Goal: Information Seeking & Learning: Learn about a topic

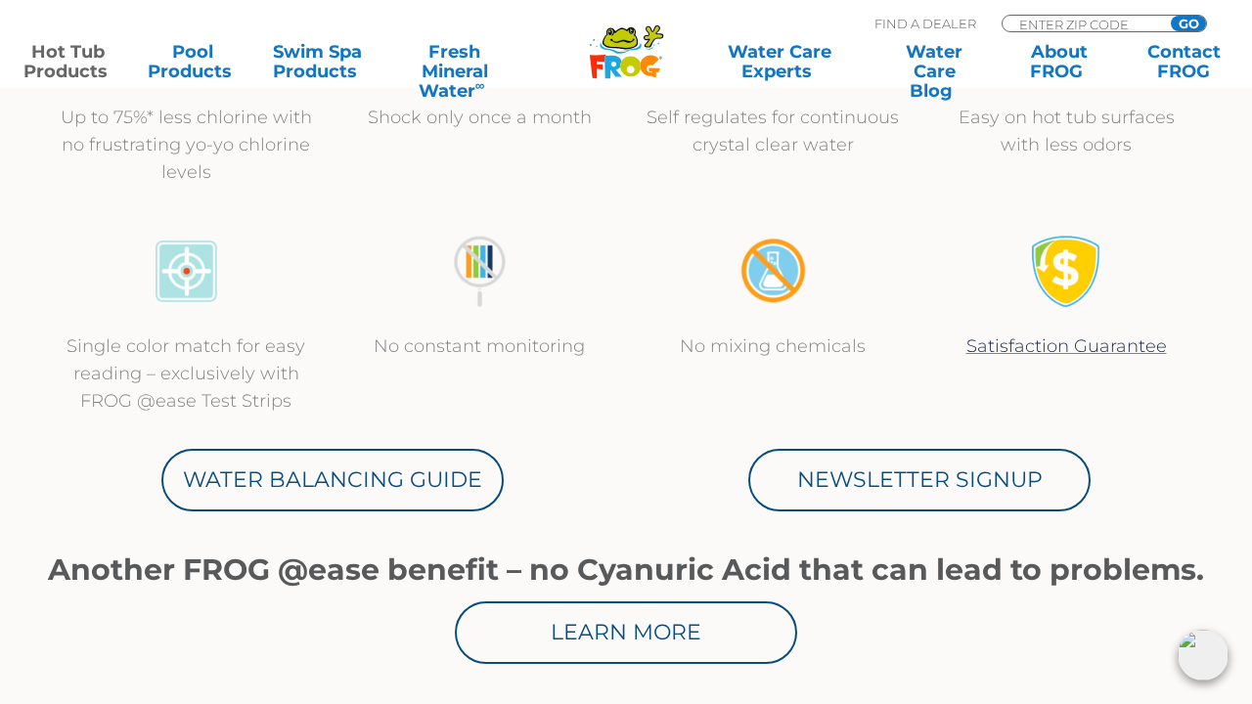
scroll to position [814, 0]
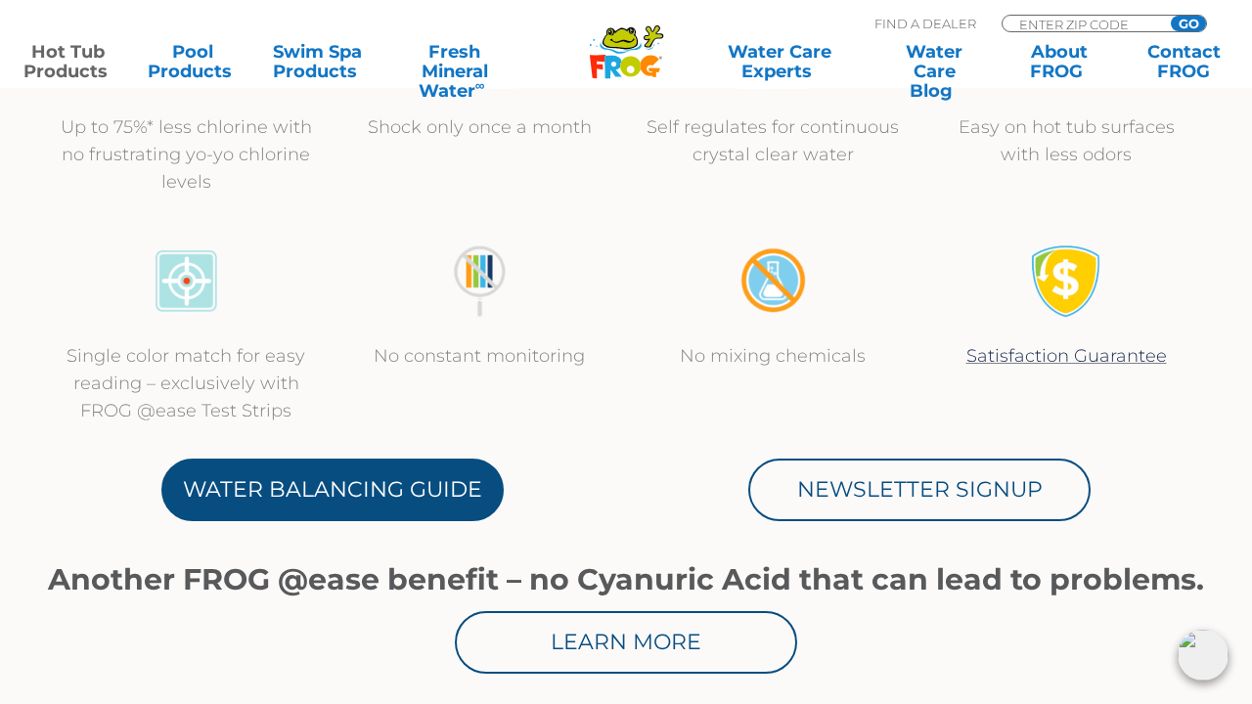
click at [278, 486] on link "Water Balancing Guide" at bounding box center [332, 490] width 342 height 63
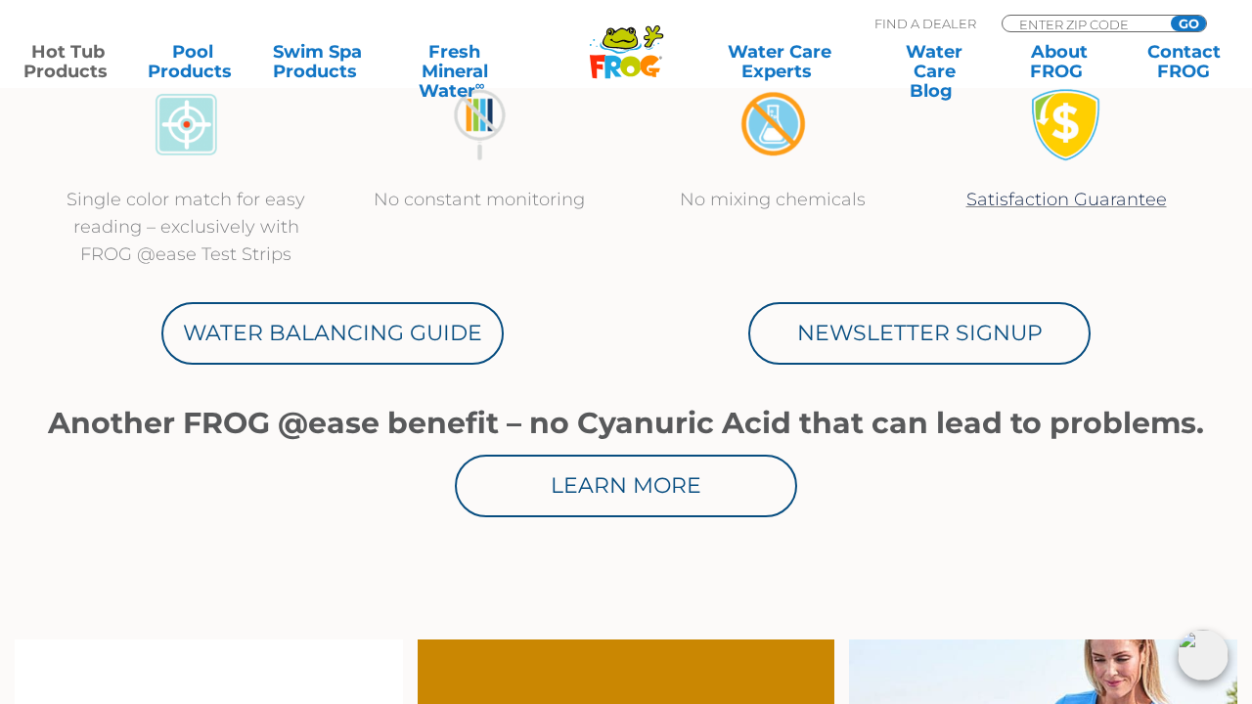
scroll to position [977, 0]
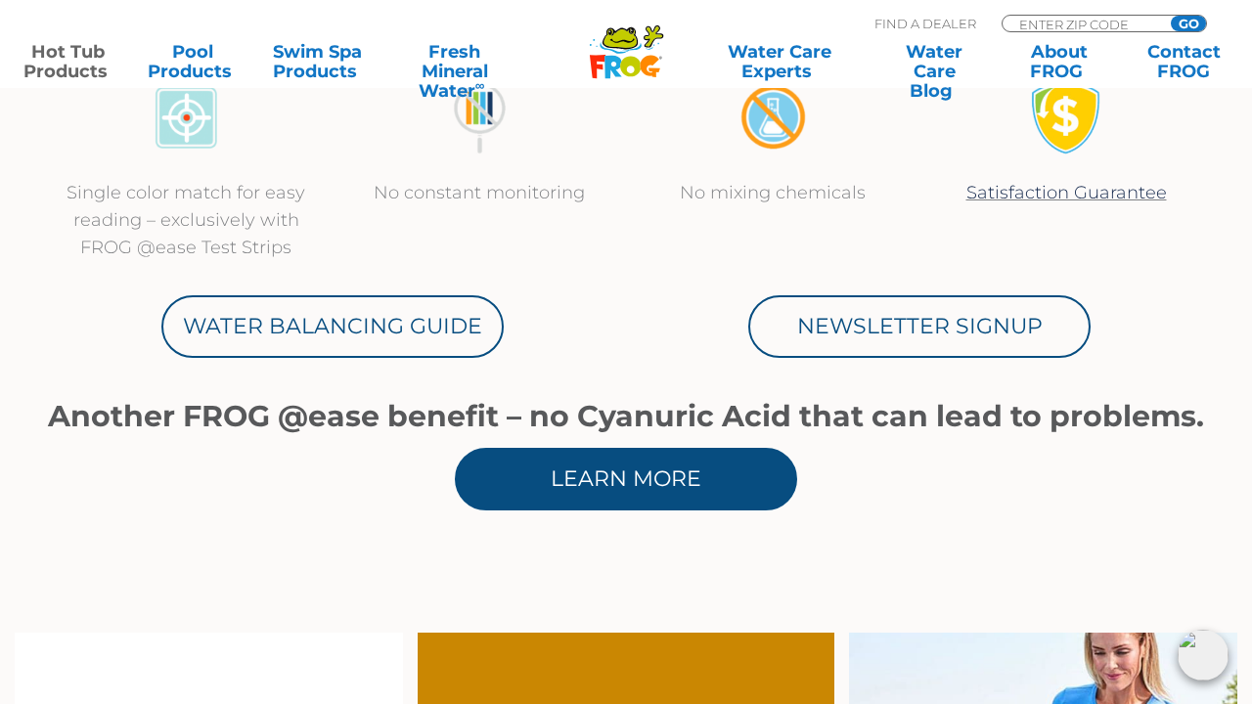
click at [584, 486] on link "Learn More" at bounding box center [626, 479] width 342 height 63
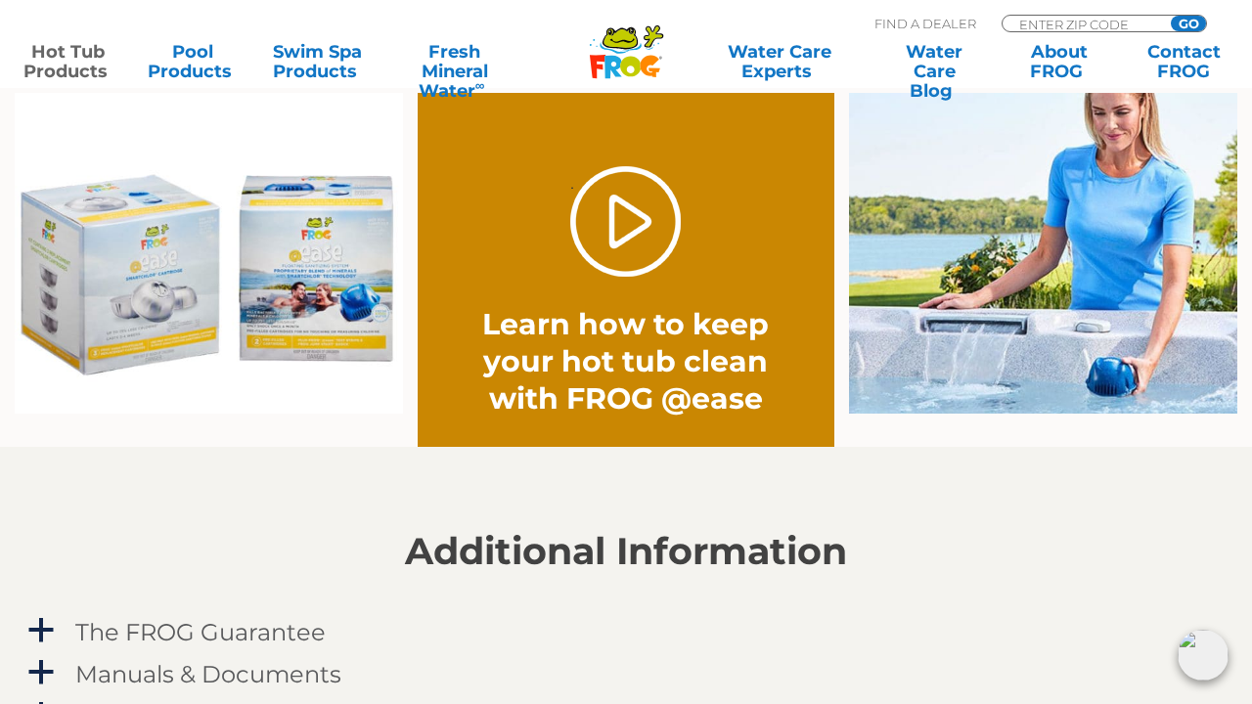
scroll to position [1519, 0]
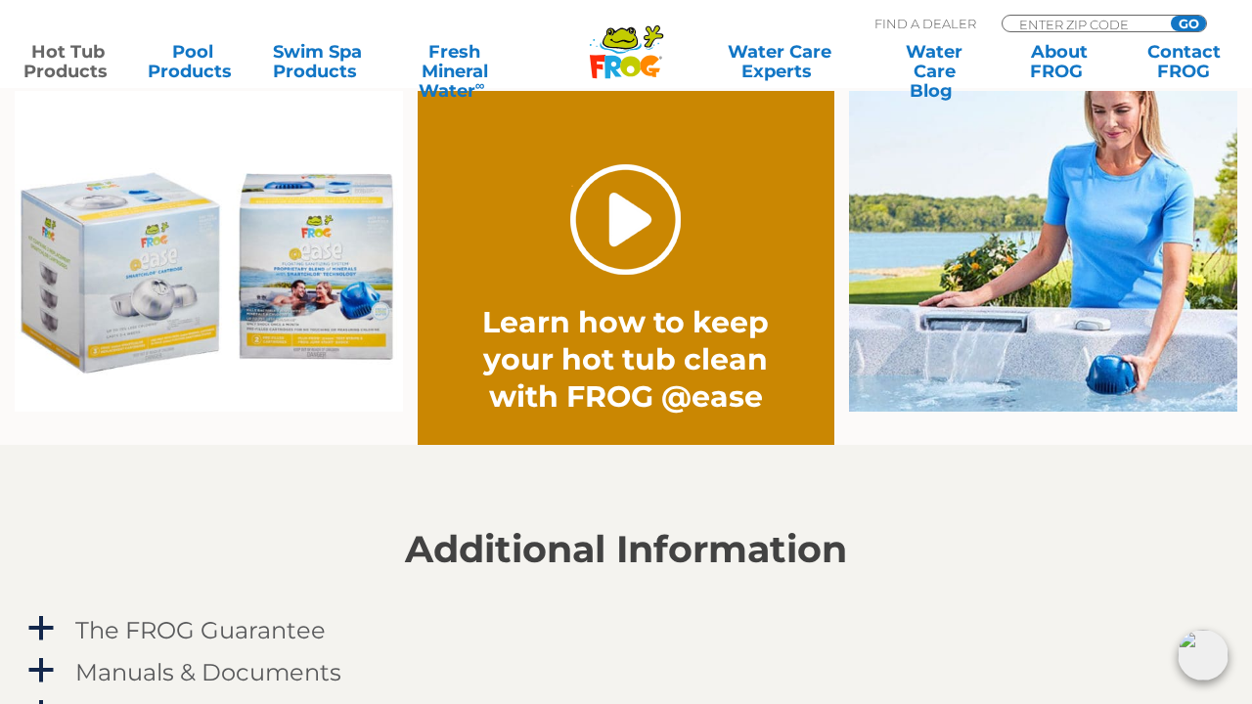
click at [620, 245] on link "." at bounding box center [625, 219] width 111 height 111
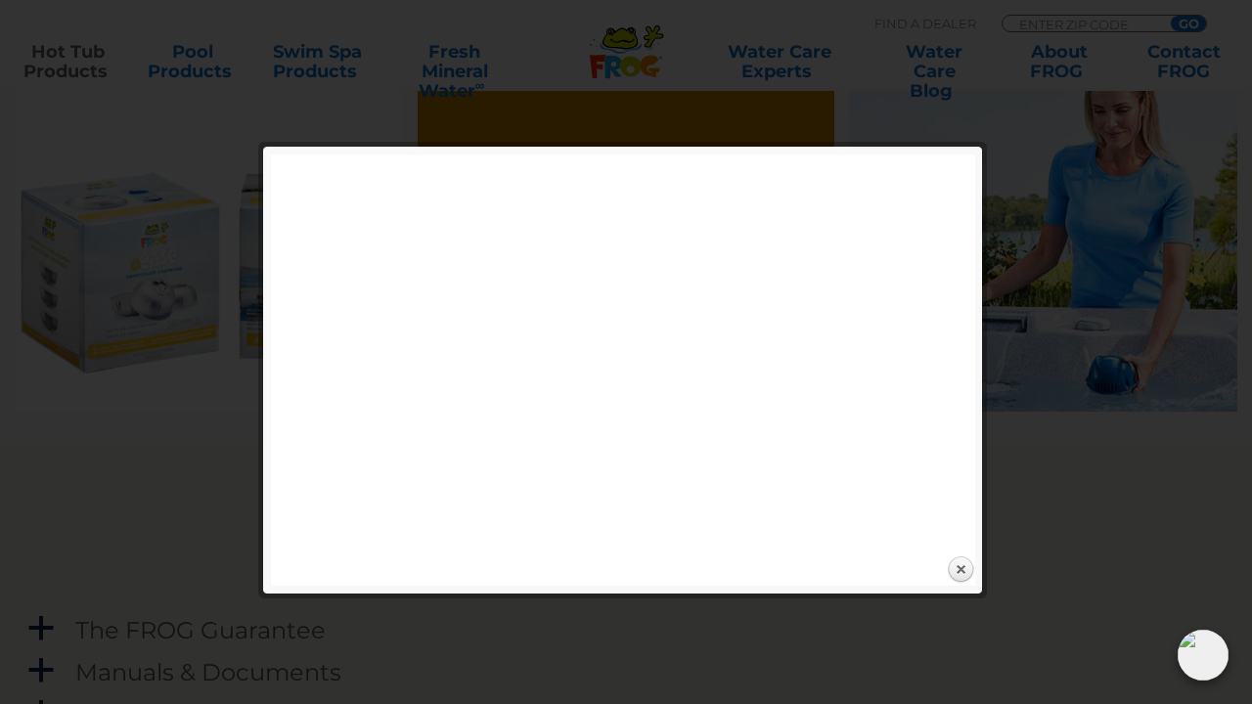
click at [812, 56] on div at bounding box center [626, 80] width 1252 height 3198
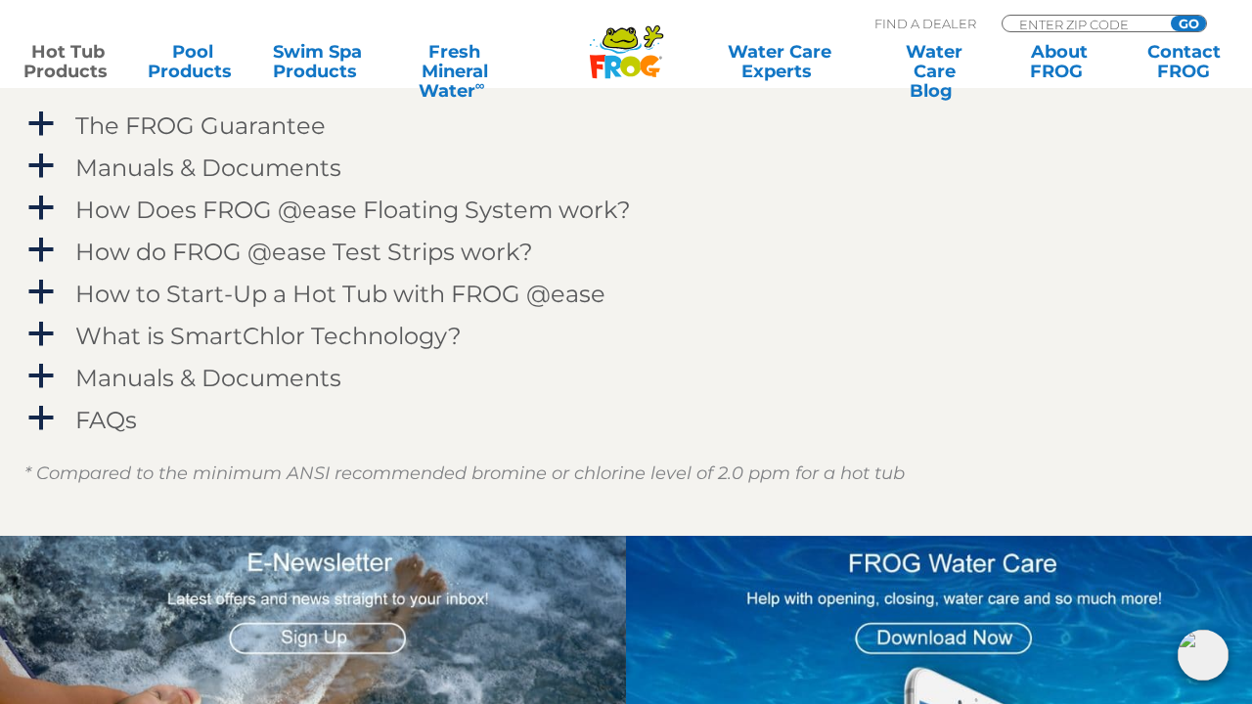
scroll to position [2024, 0]
click at [39, 164] on span "a" at bounding box center [40, 166] width 29 height 29
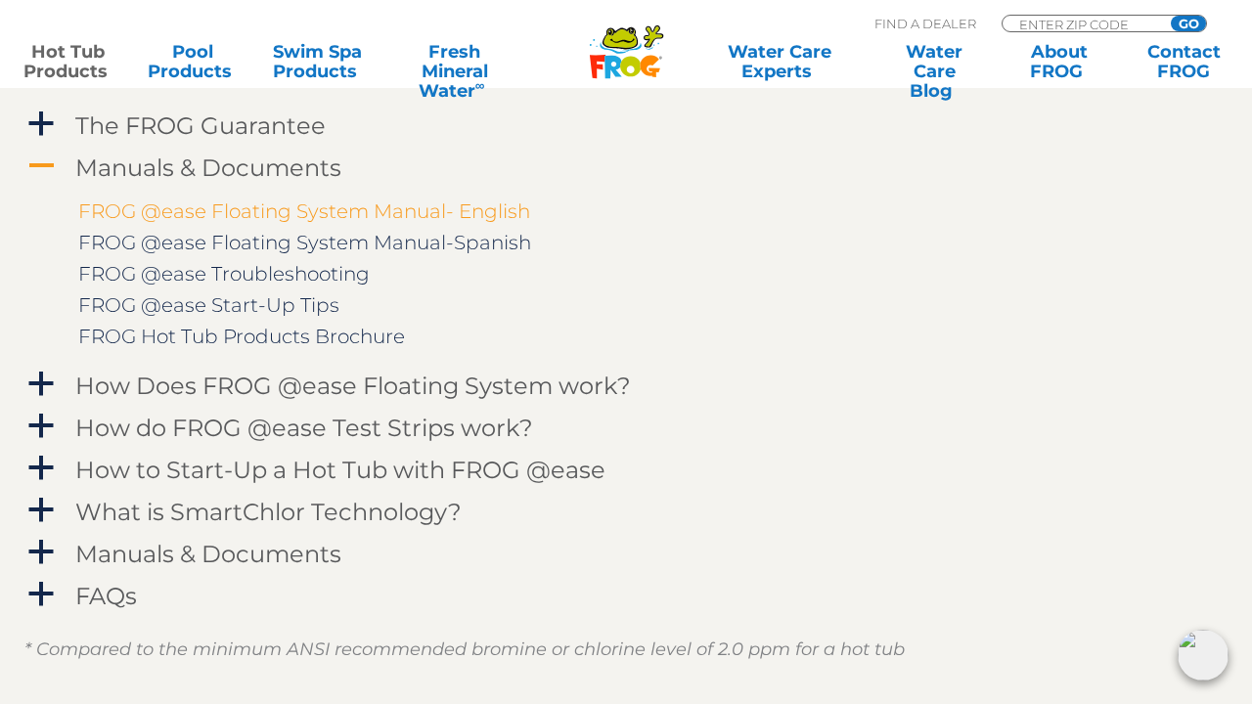
click at [225, 214] on link "FROG @ease Floating System Manual- English" at bounding box center [304, 211] width 452 height 23
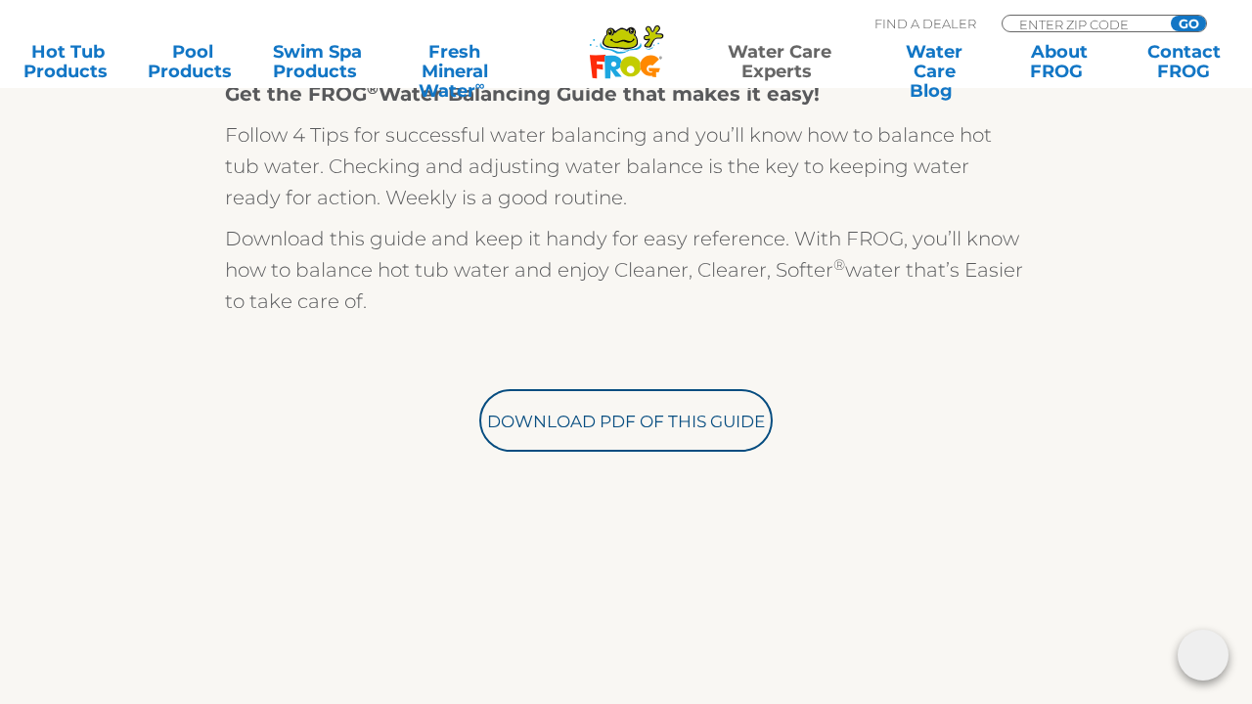
scroll to position [245, 0]
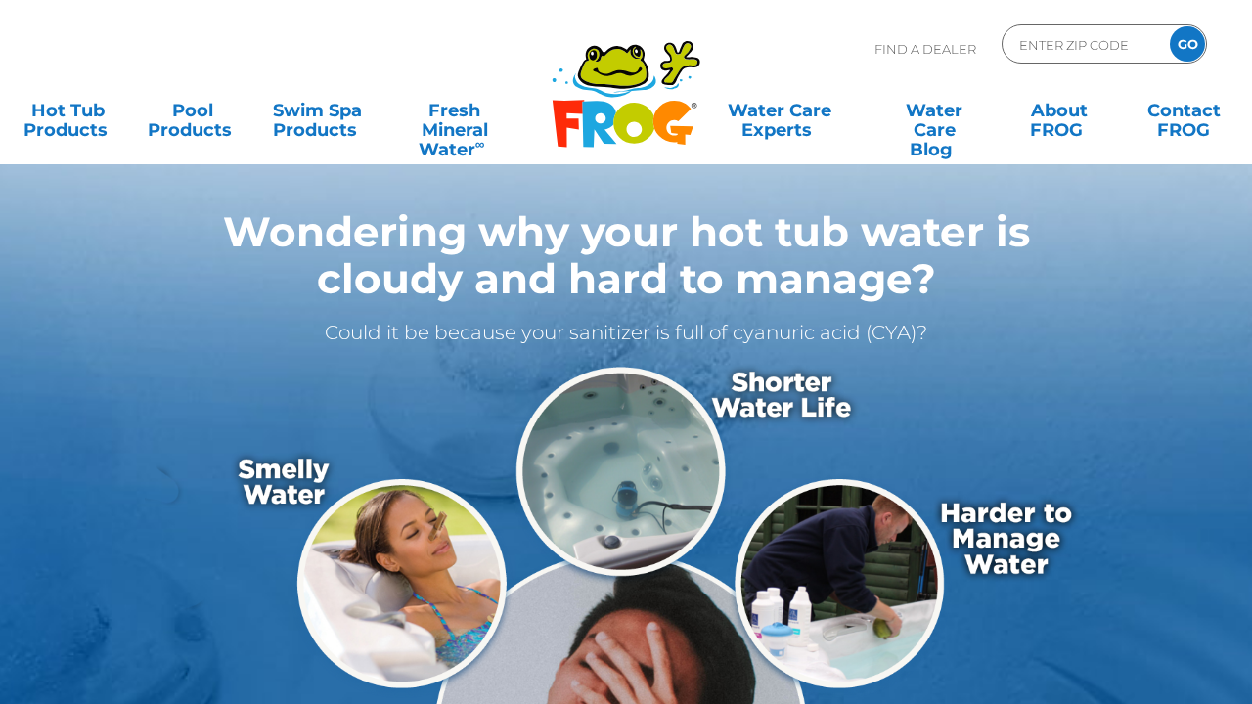
scroll to position [52, 0]
